Goal: Transaction & Acquisition: Obtain resource

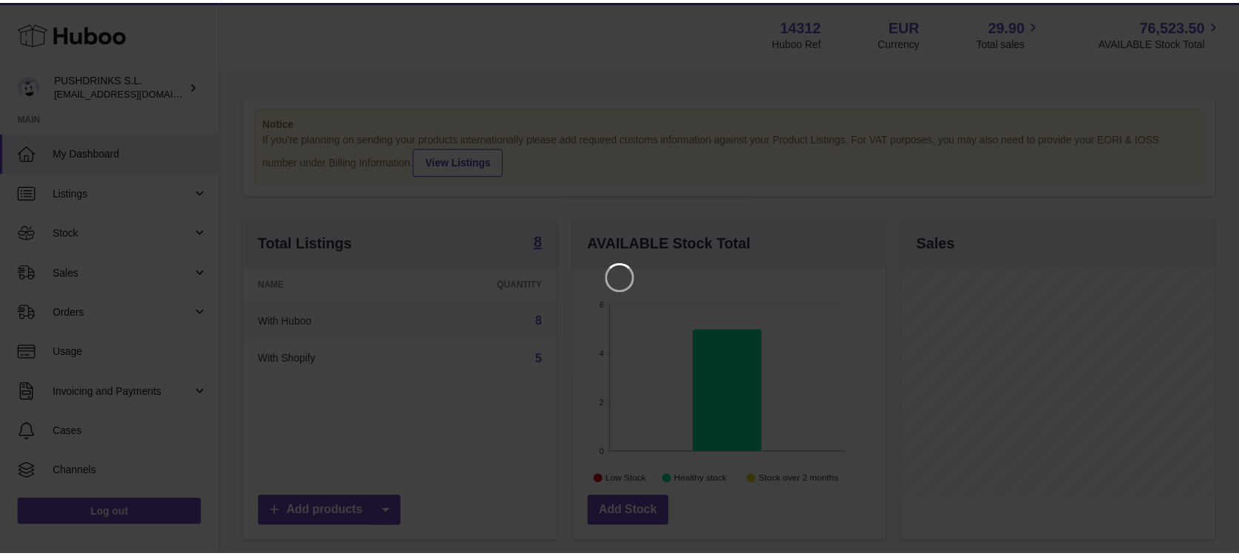
scroll to position [231, 316]
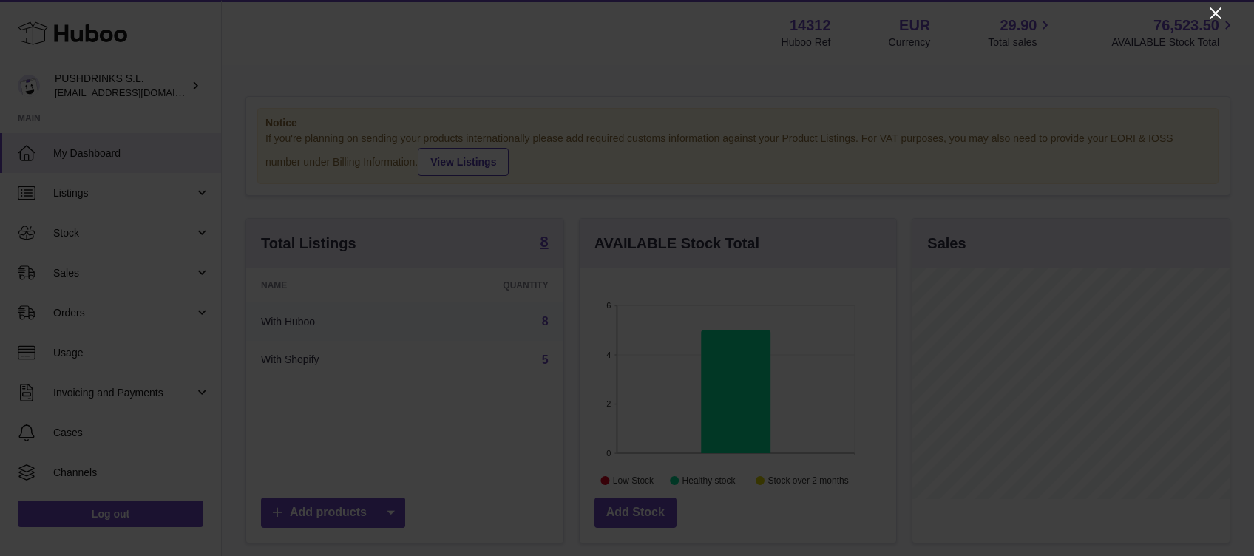
click at [1211, 10] on icon "Close" at bounding box center [1216, 13] width 18 height 18
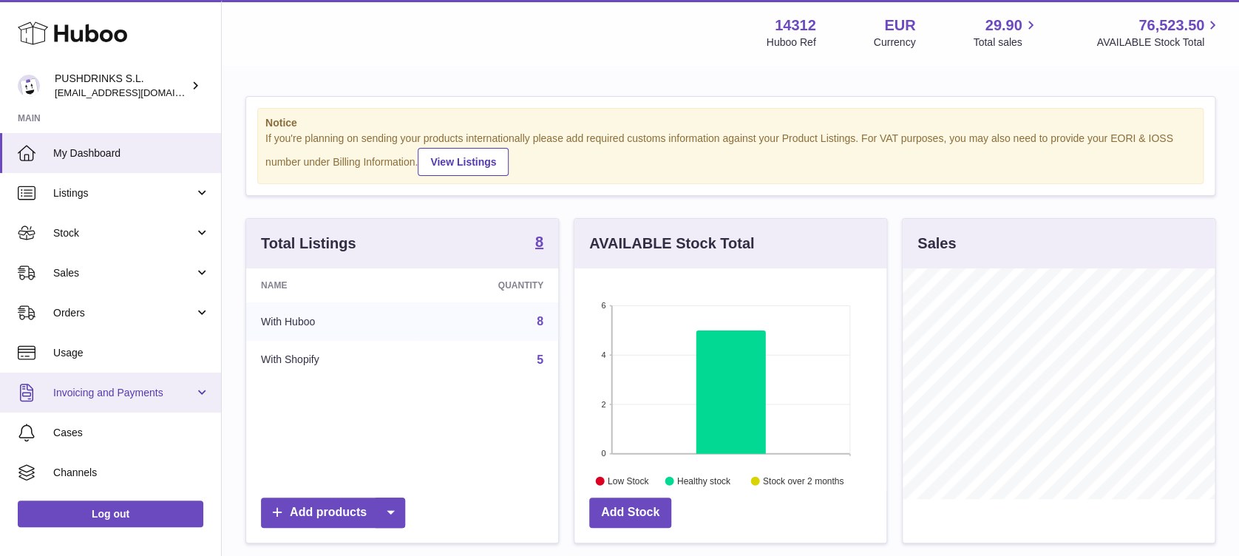
click at [154, 389] on span "Invoicing and Payments" at bounding box center [123, 393] width 141 height 14
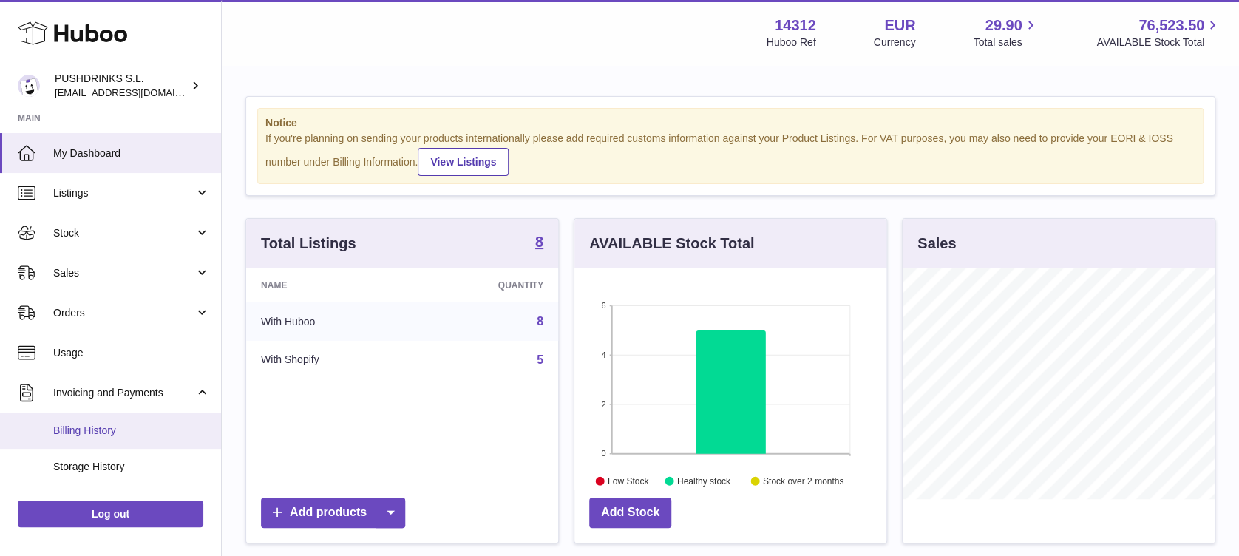
click at [114, 428] on span "Billing History" at bounding box center [131, 431] width 157 height 14
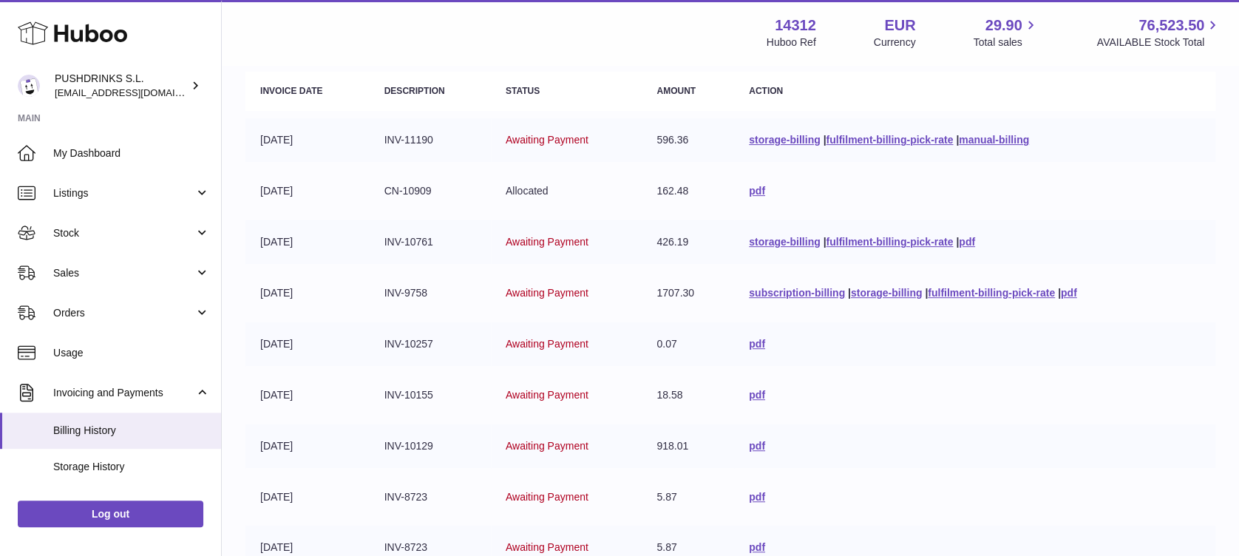
scroll to position [197, 0]
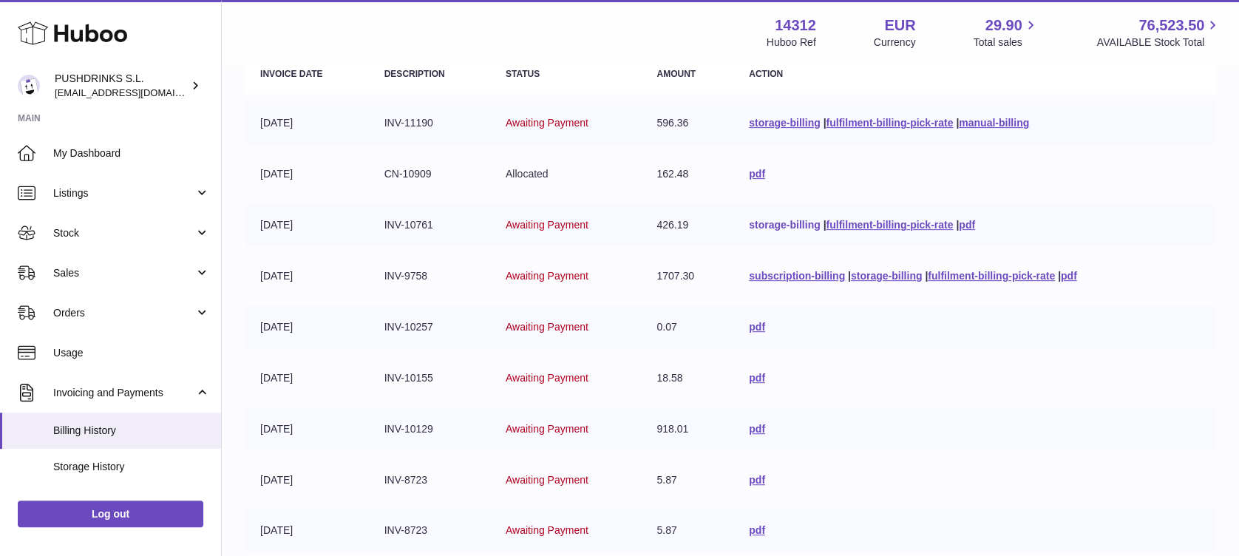
click at [773, 220] on link "storage-billing" at bounding box center [784, 225] width 71 height 12
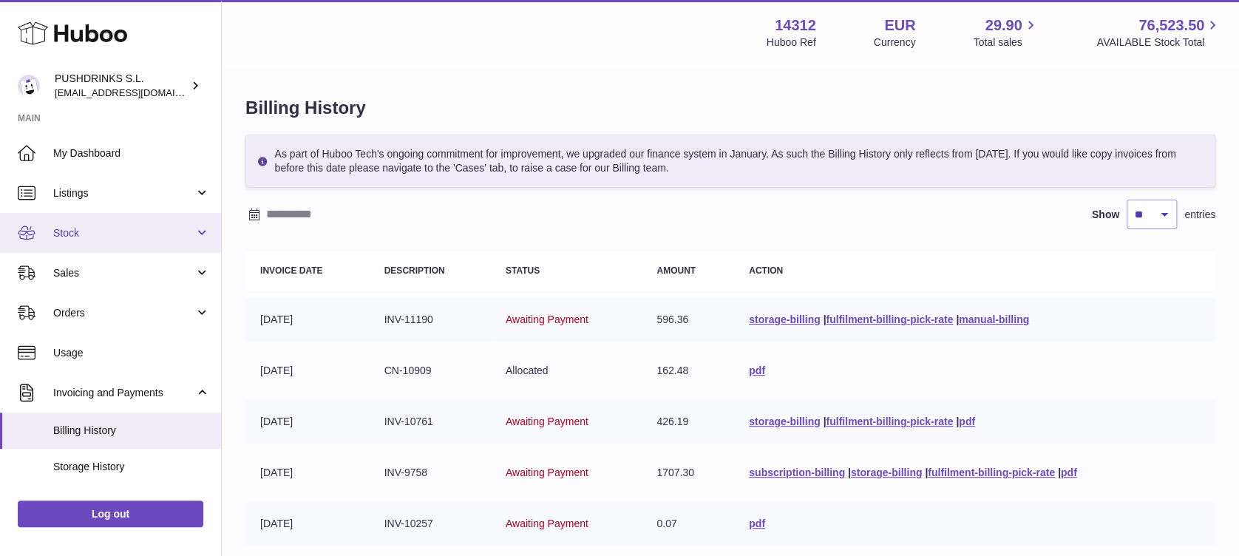
click at [115, 222] on link "Stock" at bounding box center [110, 233] width 221 height 40
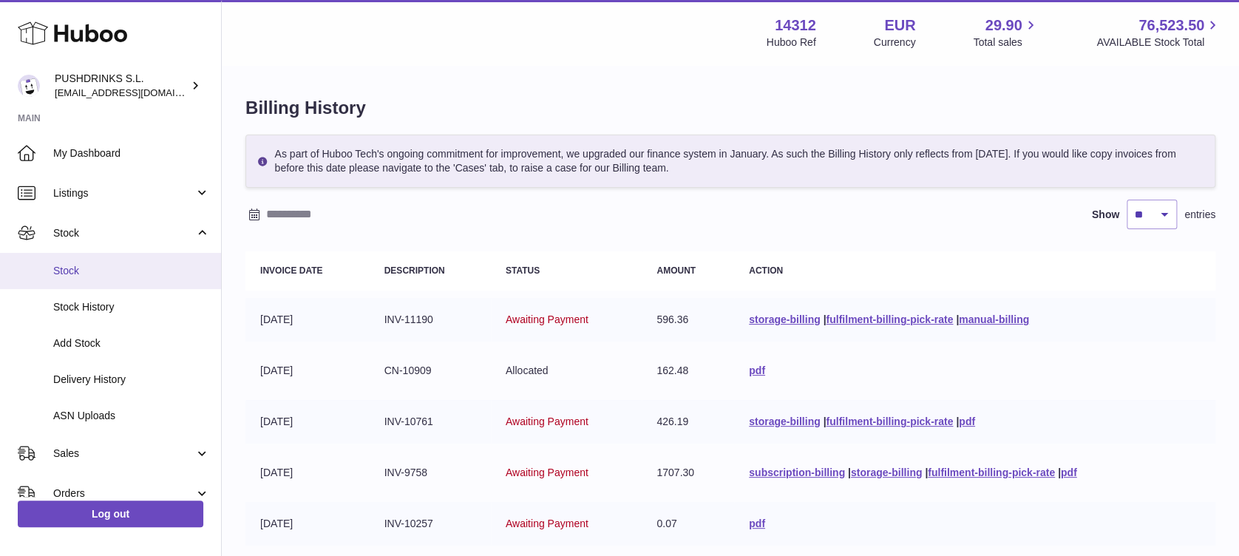
click at [118, 263] on link "Stock" at bounding box center [110, 271] width 221 height 36
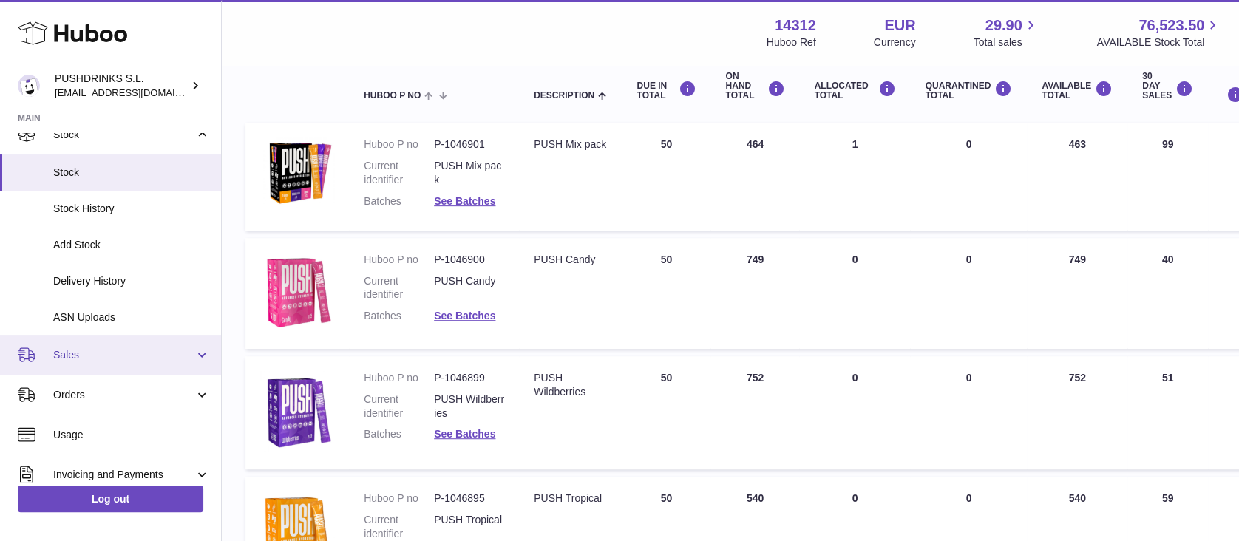
scroll to position [255, 0]
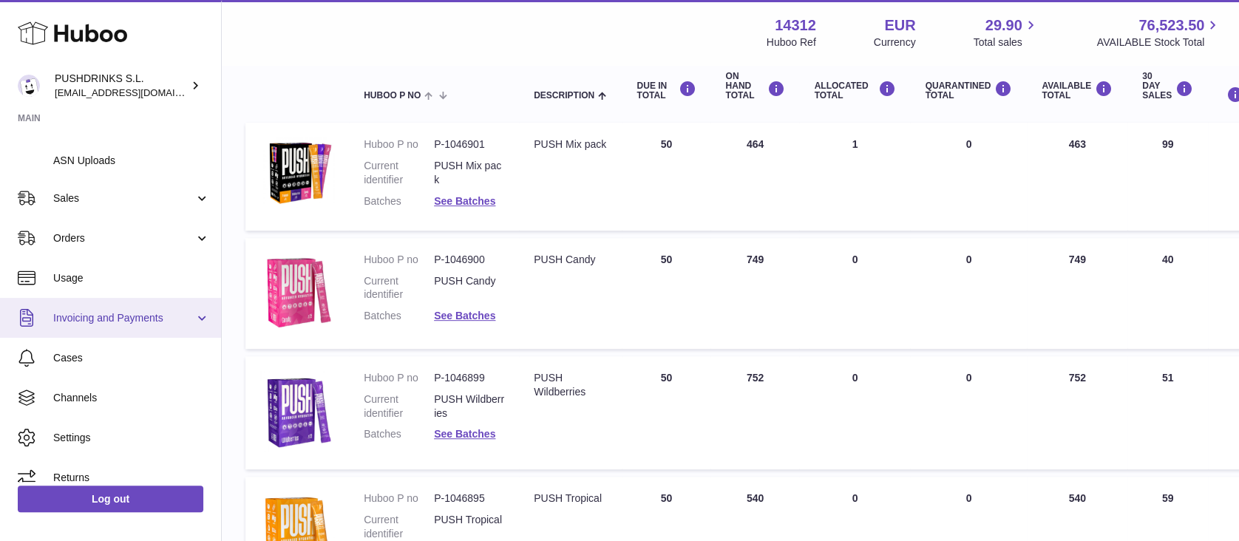
click at [118, 315] on span "Invoicing and Payments" at bounding box center [123, 318] width 141 height 14
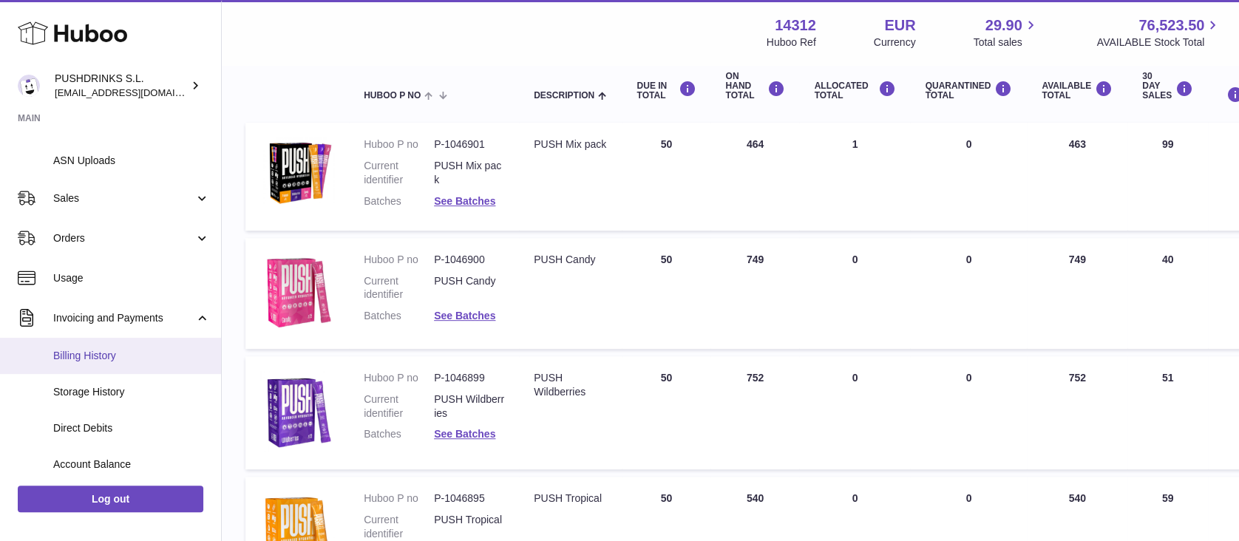
click at [85, 356] on span "Billing History" at bounding box center [131, 356] width 157 height 14
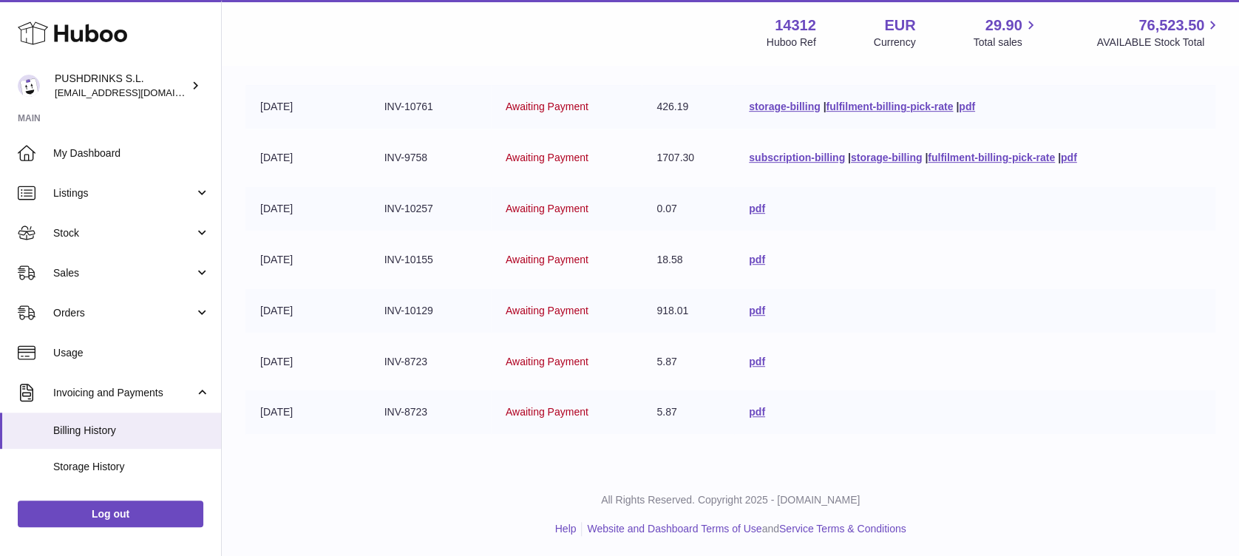
scroll to position [217, 0]
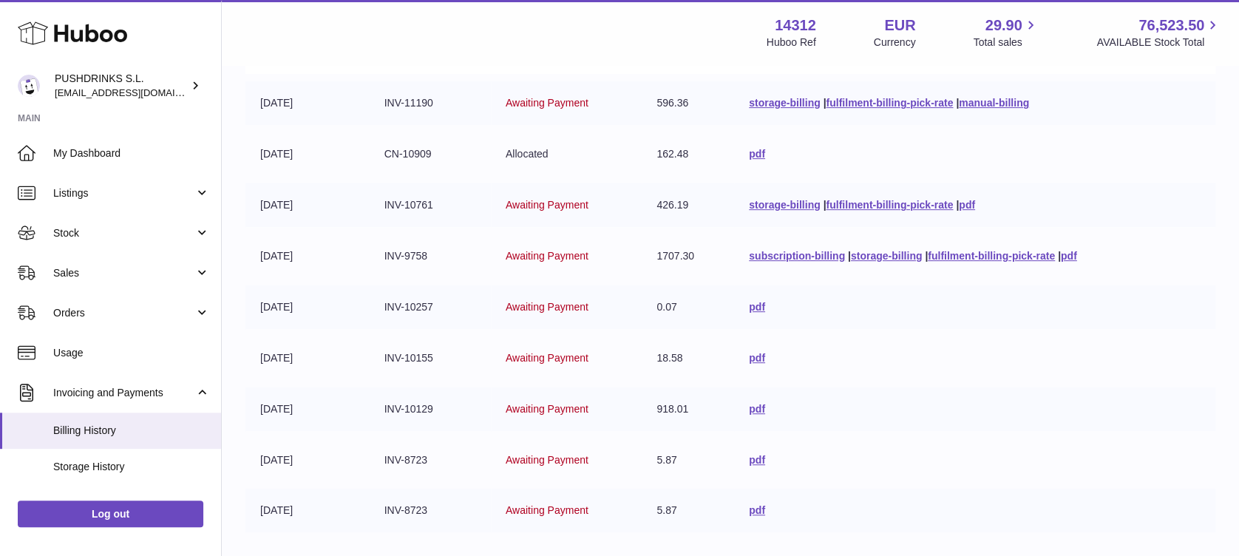
drag, startPoint x: 668, startPoint y: 509, endPoint x: 634, endPoint y: 503, distance: 34.5
click at [642, 503] on td "5.87" at bounding box center [688, 511] width 92 height 44
drag, startPoint x: 634, startPoint y: 503, endPoint x: 975, endPoint y: 409, distance: 353.6
click at [975, 409] on td "pdf" at bounding box center [974, 409] width 481 height 44
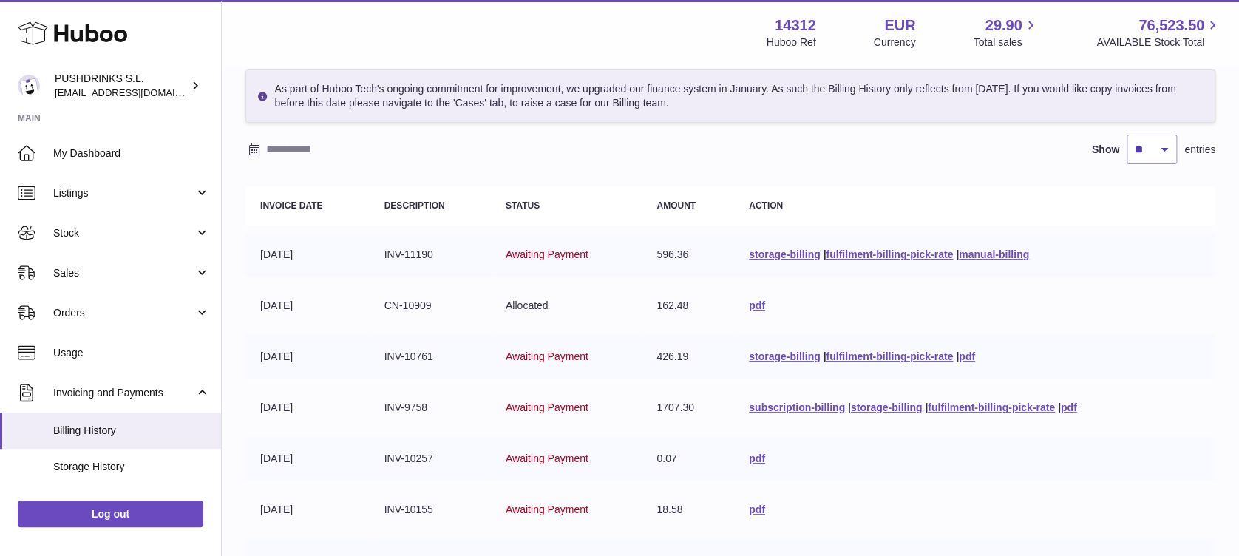
scroll to position [0, 0]
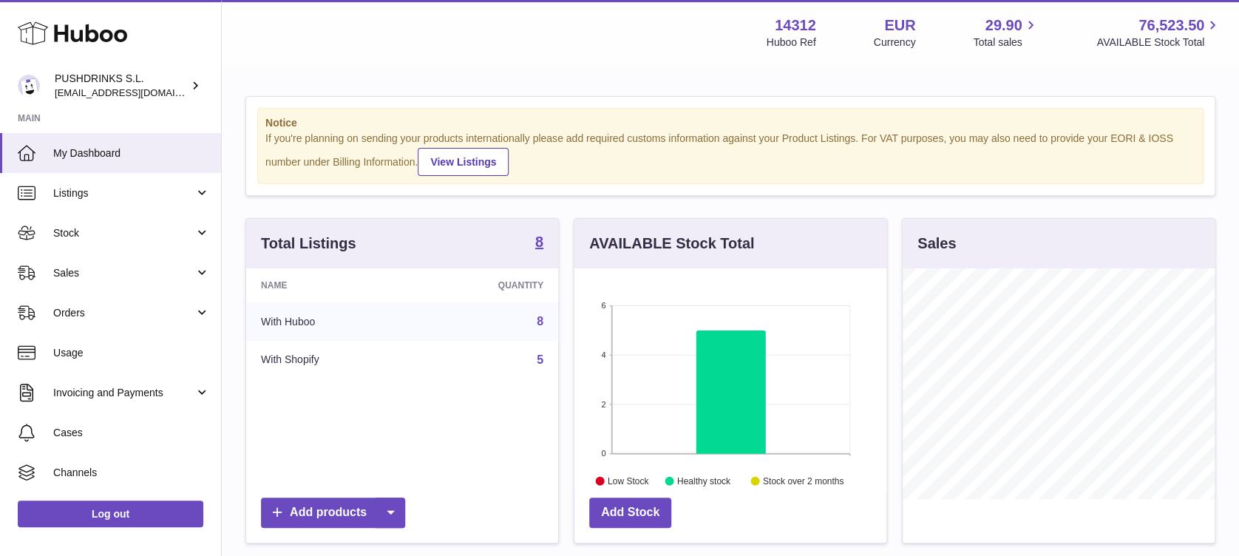
scroll to position [231, 312]
click at [126, 382] on link "Invoicing and Payments" at bounding box center [110, 393] width 221 height 40
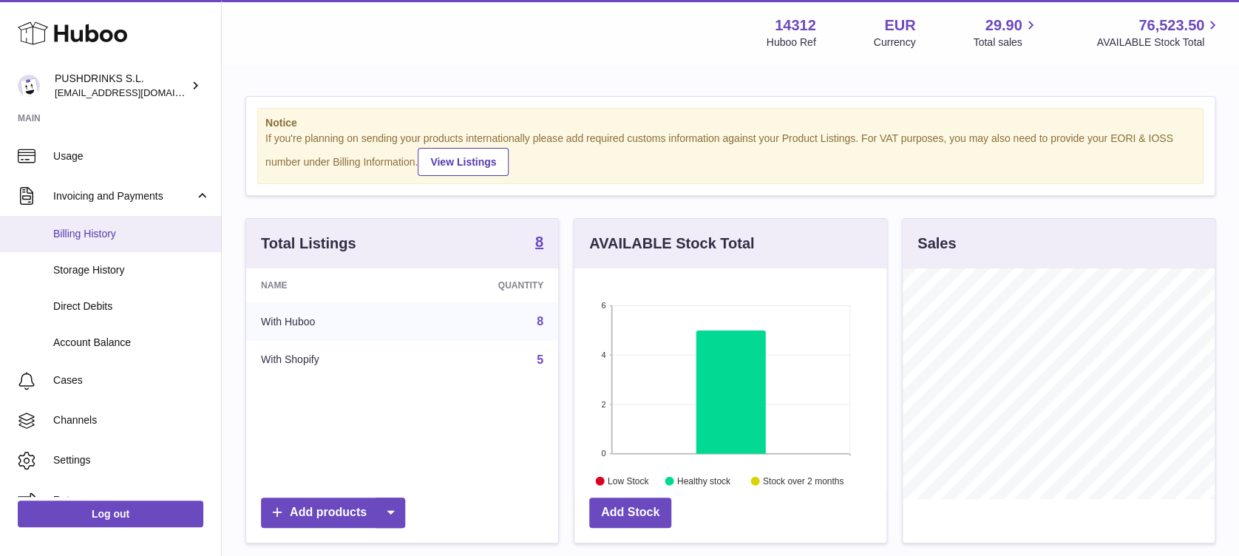
click at [112, 227] on span "Billing History" at bounding box center [131, 234] width 157 height 14
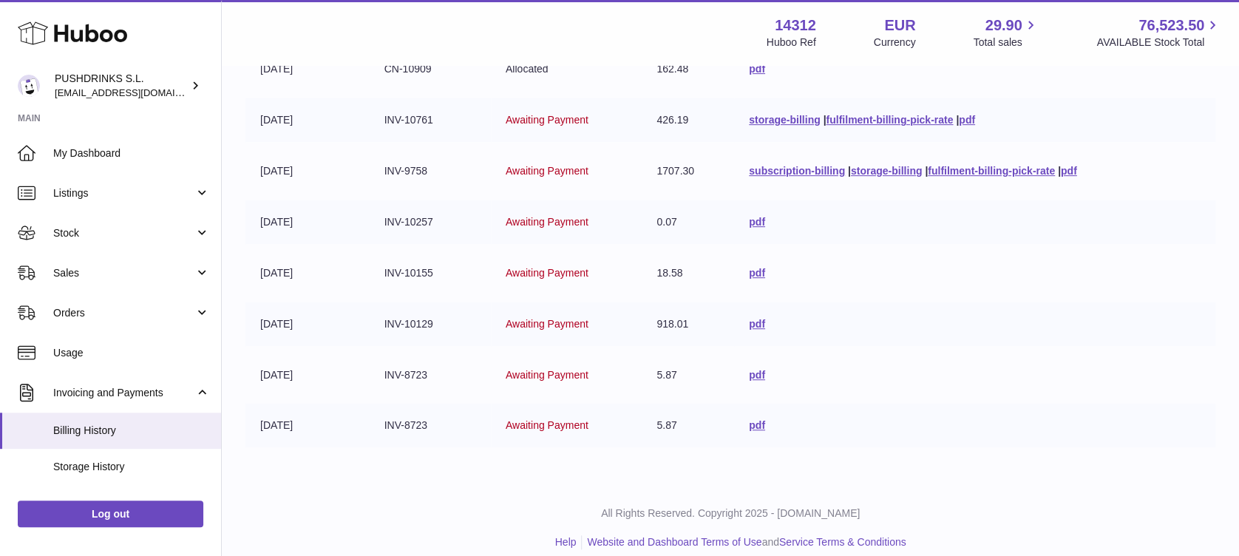
scroll to position [315, 0]
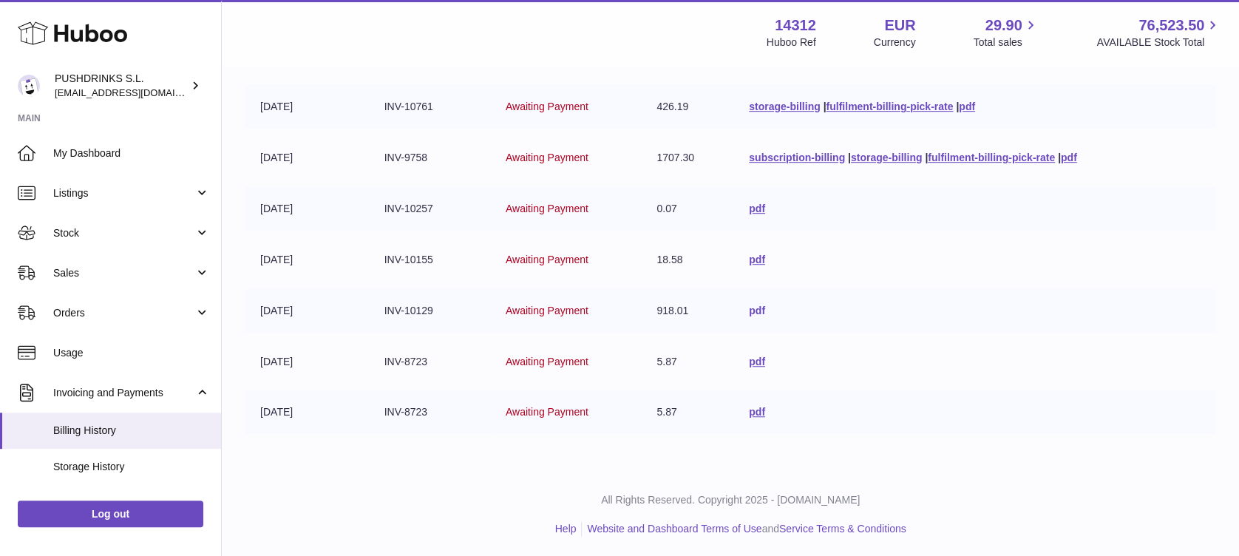
click at [749, 309] on link "pdf" at bounding box center [757, 311] width 16 height 12
